Goal: Task Accomplishment & Management: Manage account settings

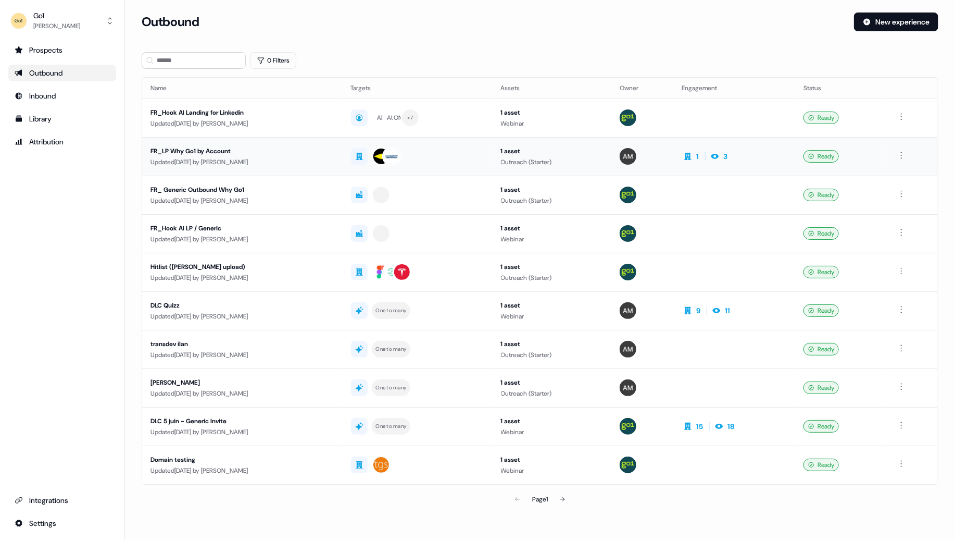
click at [240, 149] on div "FR_LP Why Go1 by Account" at bounding box center [243, 151] width 184 height 10
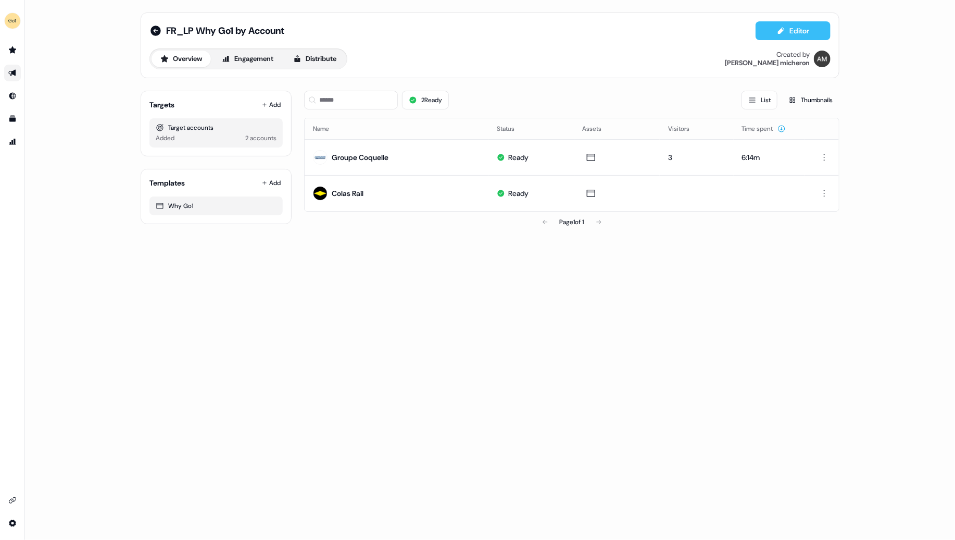
click at [797, 30] on button "Editor" at bounding box center [793, 30] width 75 height 19
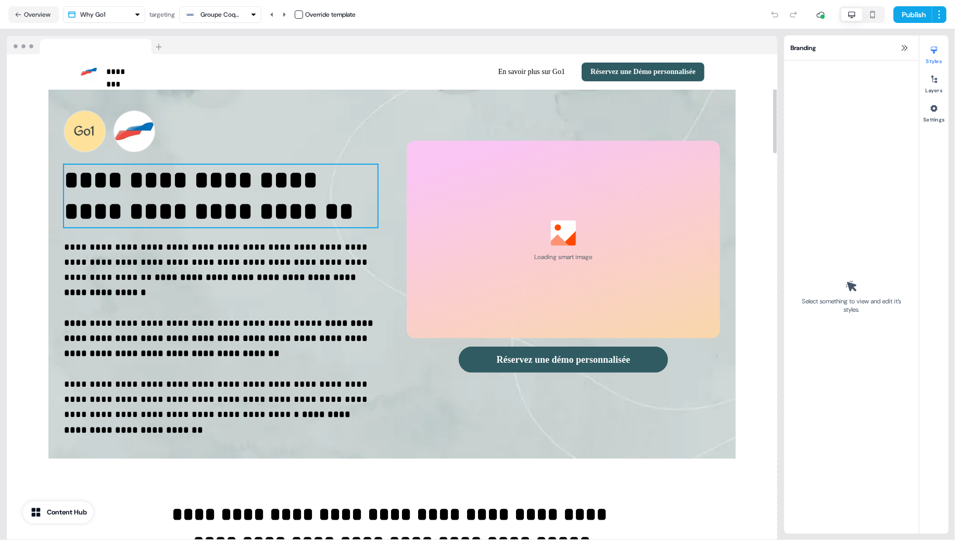
click at [293, 205] on p "**********" at bounding box center [221, 196] width 314 height 63
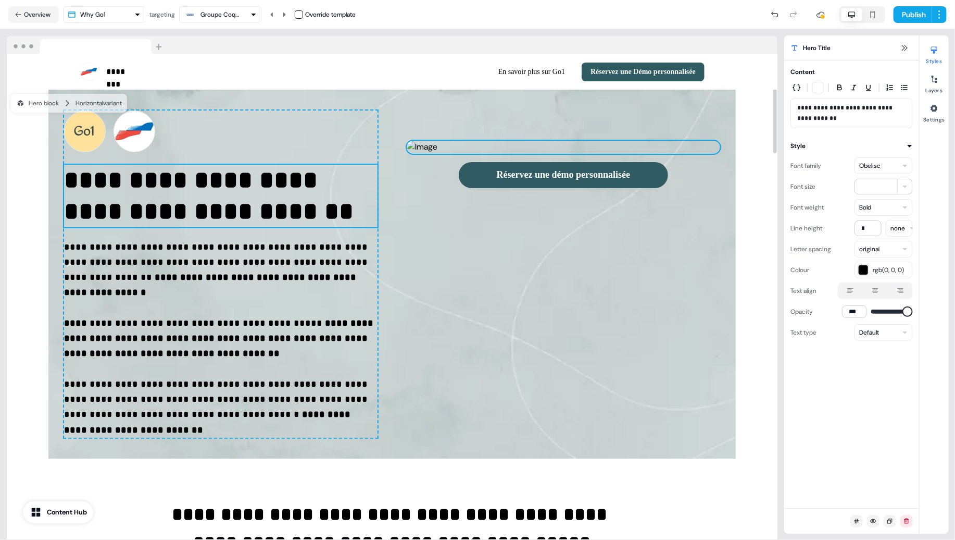
click at [510, 154] on img at bounding box center [564, 147] width 314 height 13
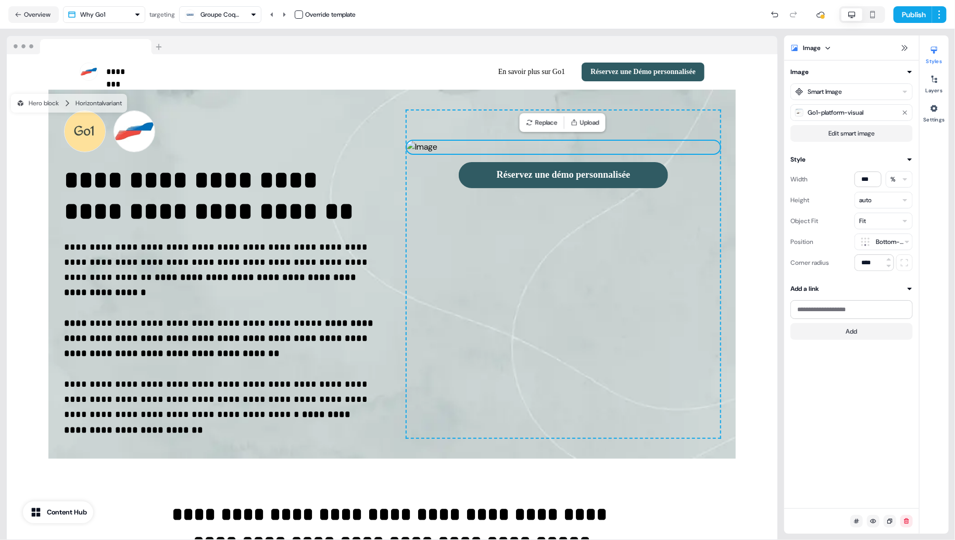
click at [235, 15] on div "Groupe Coquelle" at bounding box center [222, 14] width 42 height 10
click at [224, 73] on div "Colas Rail" at bounding box center [220, 78] width 27 height 10
click at [219, 9] on div "Colas Rail" at bounding box center [214, 14] width 27 height 10
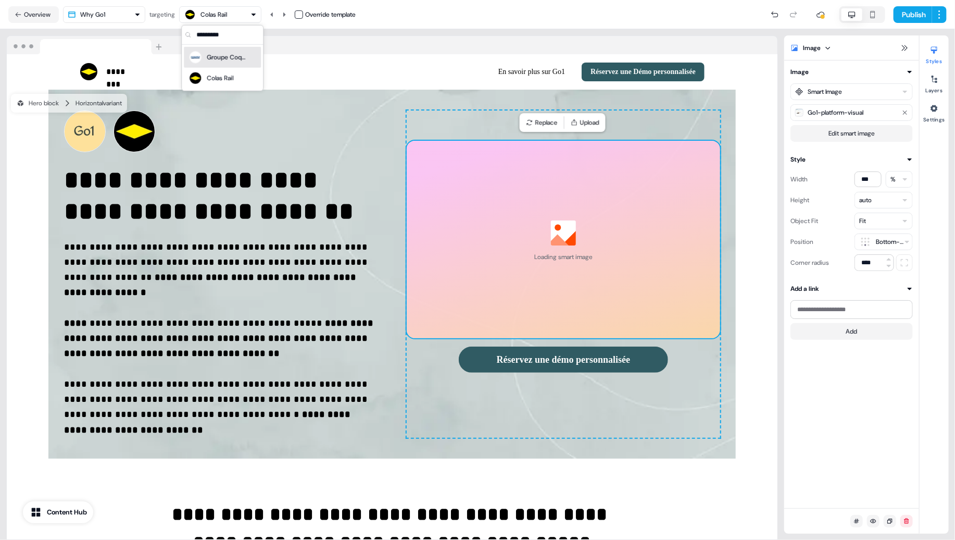
click at [220, 56] on div "Groupe Coquelle" at bounding box center [228, 57] width 42 height 10
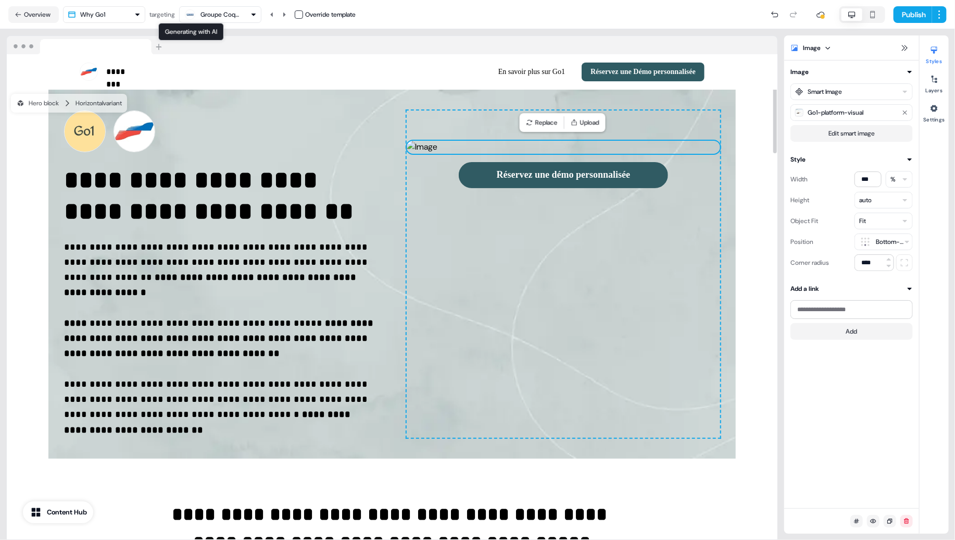
click at [196, 8] on div "button" at bounding box center [190, 14] width 13 height 13
click at [218, 69] on div "Colas Rail" at bounding box center [222, 78] width 77 height 21
click at [40, 14] on button "Overview" at bounding box center [33, 14] width 51 height 17
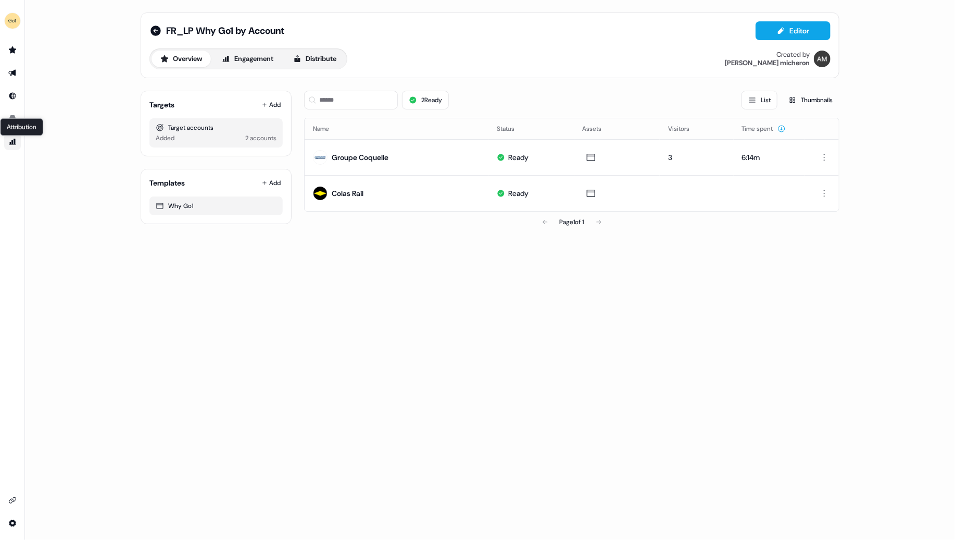
click at [10, 119] on div "Attribution Attribution" at bounding box center [21, 127] width 43 height 18
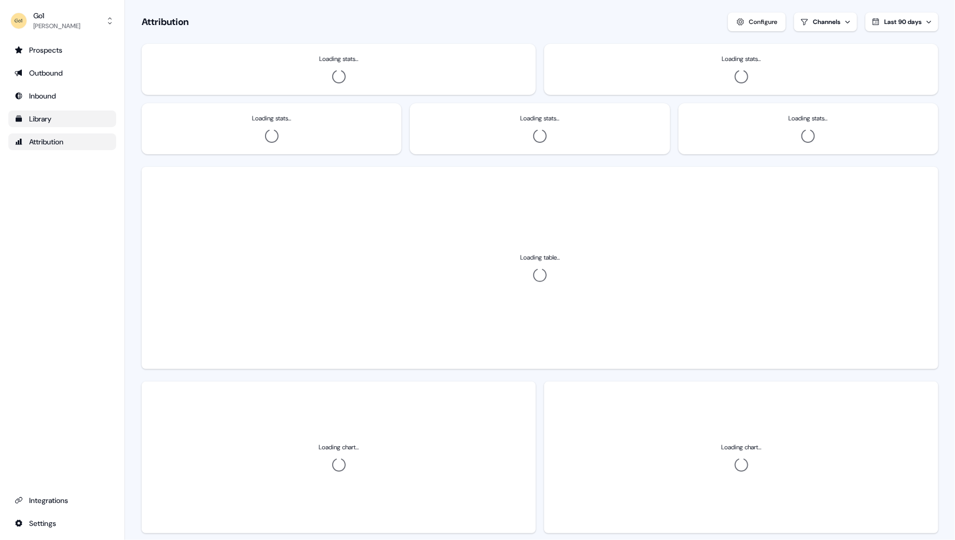
click at [38, 117] on div "Library" at bounding box center [62, 119] width 95 height 10
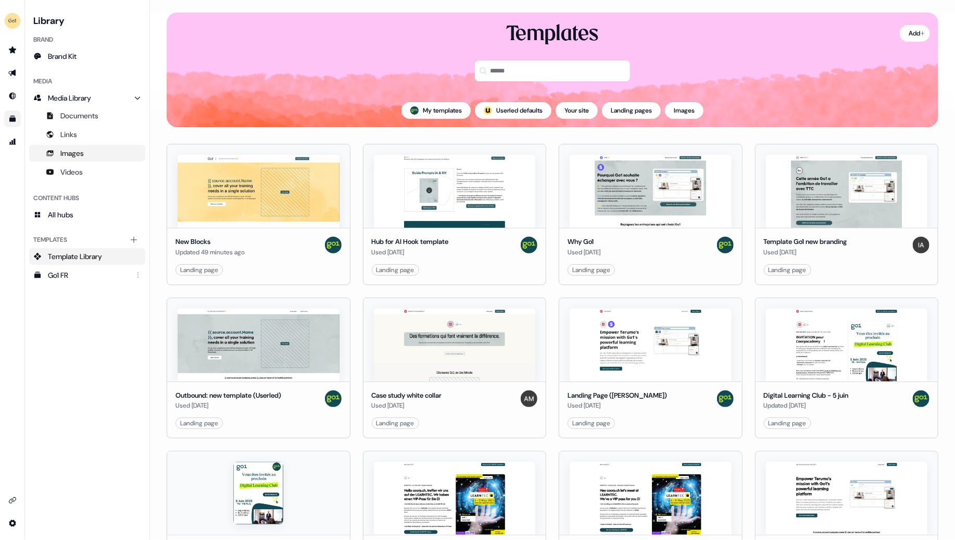
click at [75, 148] on span "Images" at bounding box center [71, 153] width 23 height 10
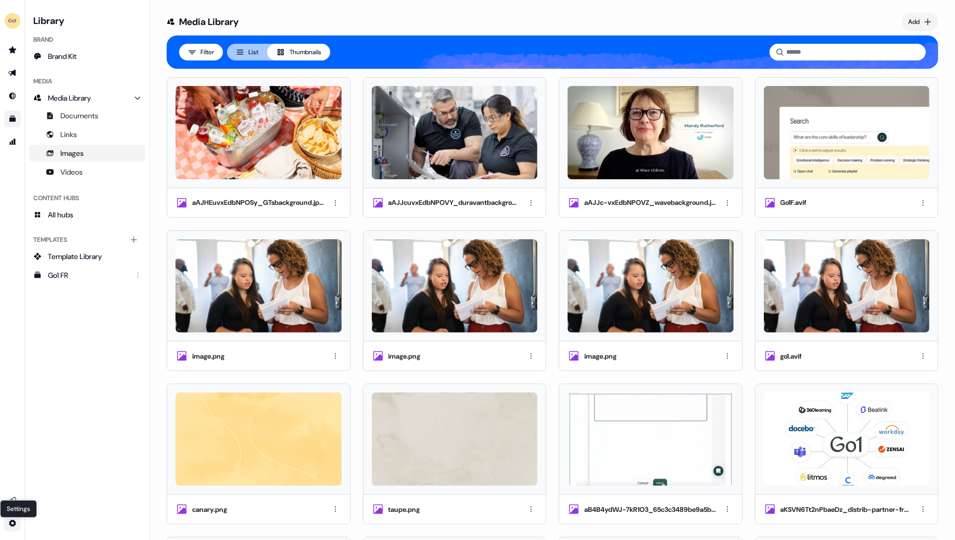
click at [11, 524] on html "For the best experience switch devices to a bigger screen. Go to [DOMAIN_NAME] …" at bounding box center [477, 270] width 955 height 540
click at [59, 504] on div "Team" at bounding box center [72, 504] width 83 height 17
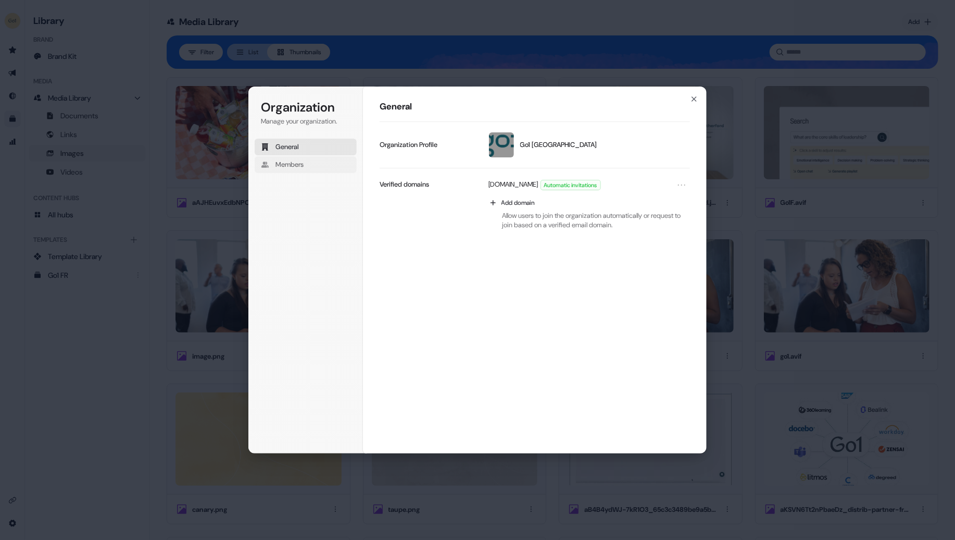
click at [301, 166] on span "Members" at bounding box center [290, 164] width 28 height 9
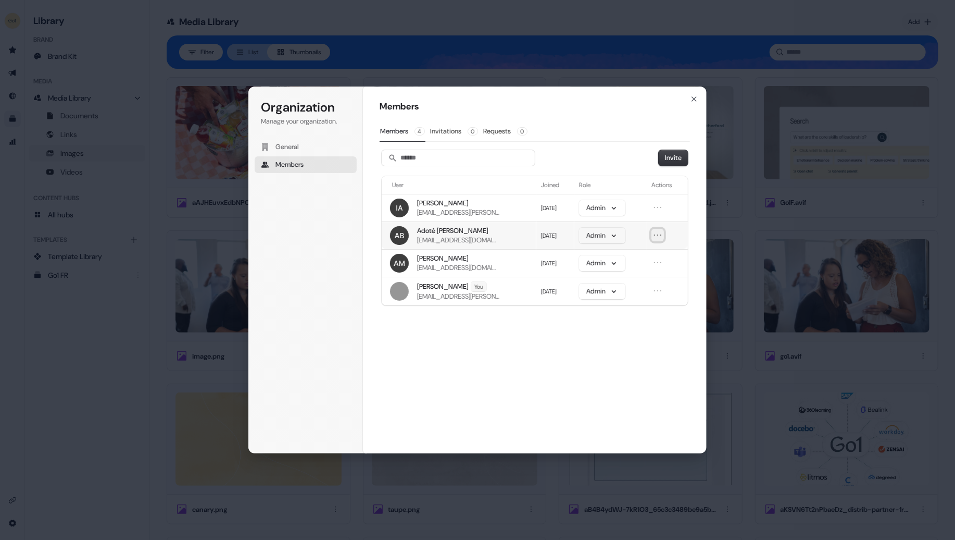
click at [663, 232] on icon "Open menu" at bounding box center [658, 235] width 10 height 10
click at [643, 254] on button "Remove member" at bounding box center [630, 254] width 63 height 14
click at [675, 160] on button "Invite" at bounding box center [673, 158] width 29 height 16
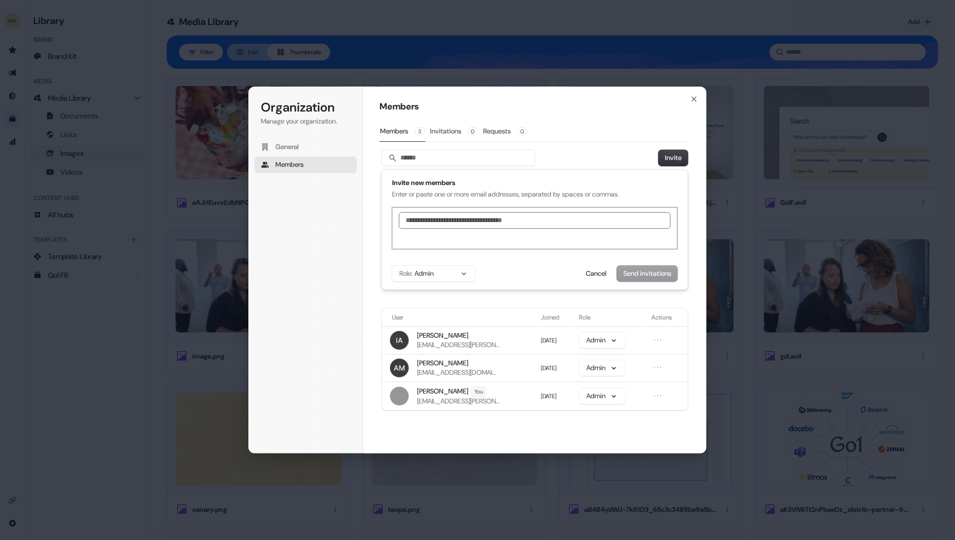
click at [449, 224] on input "text" at bounding box center [535, 220] width 272 height 17
type input "*"
type input "***"
paste input "text"
click at [647, 274] on button "Send invitations" at bounding box center [647, 274] width 60 height 16
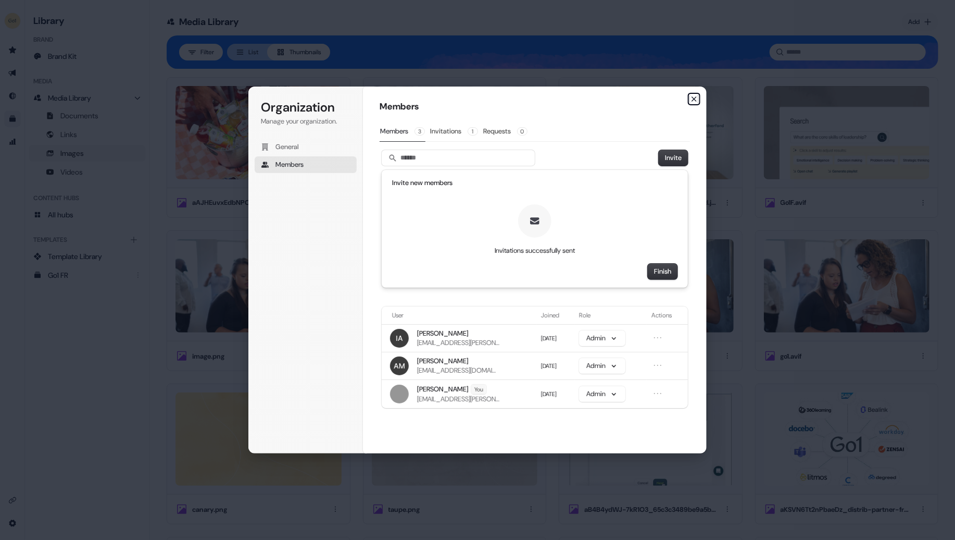
click at [698, 95] on icon "button" at bounding box center [694, 99] width 8 height 8
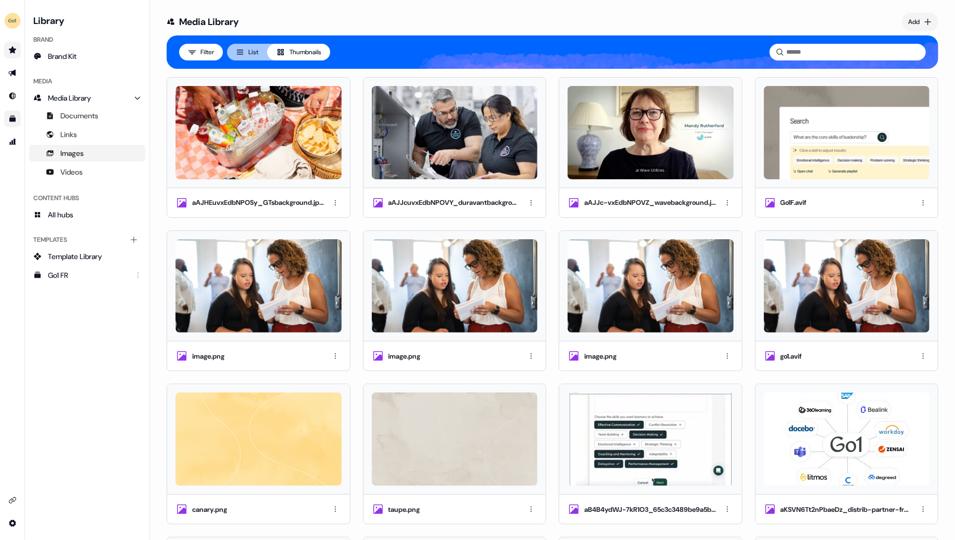
click at [18, 48] on link "Go to prospects" at bounding box center [12, 50] width 17 height 17
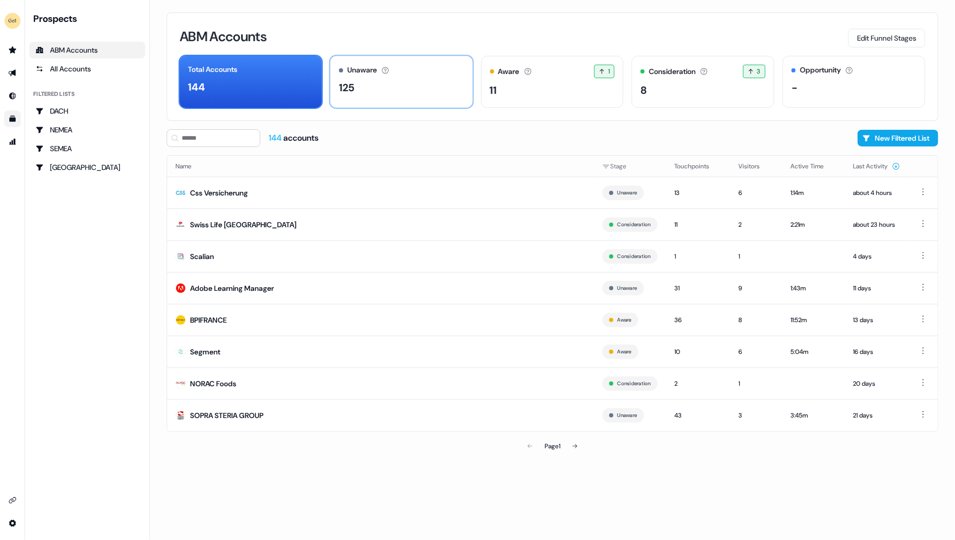
click at [359, 91] on div "125" at bounding box center [401, 88] width 125 height 16
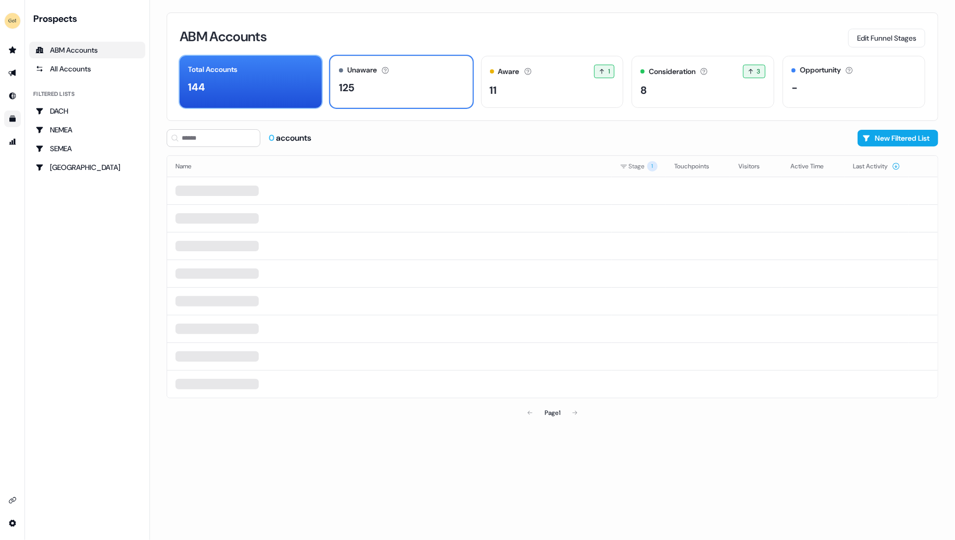
click at [241, 79] on div "144" at bounding box center [251, 87] width 126 height 16
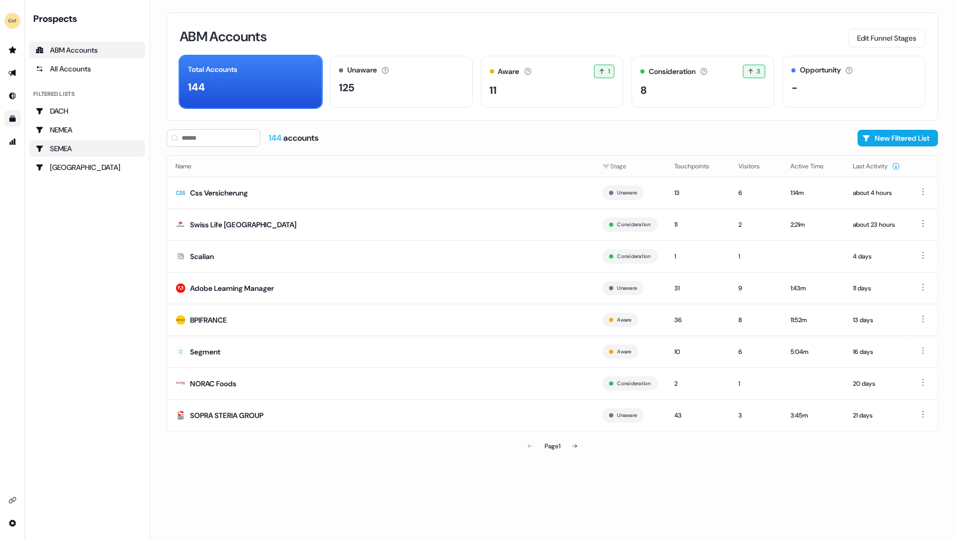
click at [76, 145] on div "SEMEA" at bounding box center [87, 148] width 104 height 10
